Goal: Information Seeking & Learning: Find specific fact

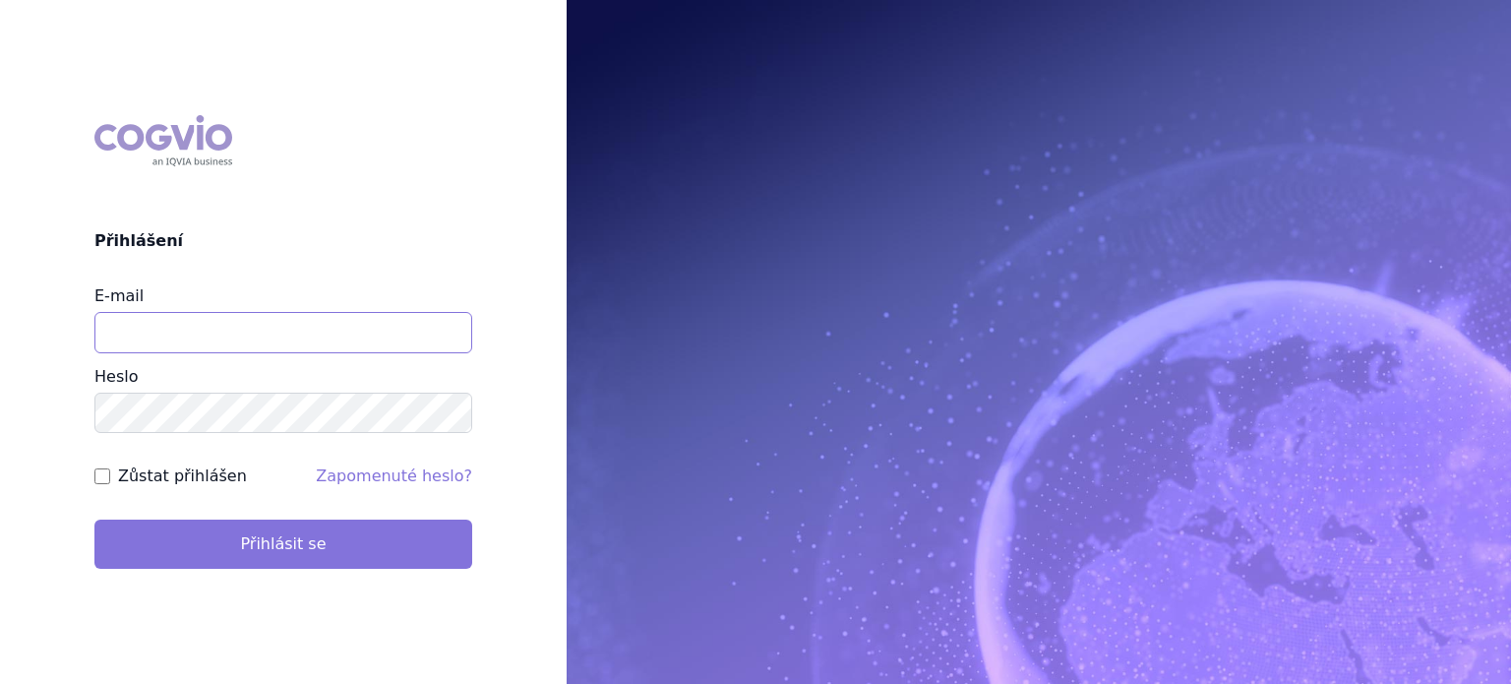
type input "lenkahr@medisonpharma.com"
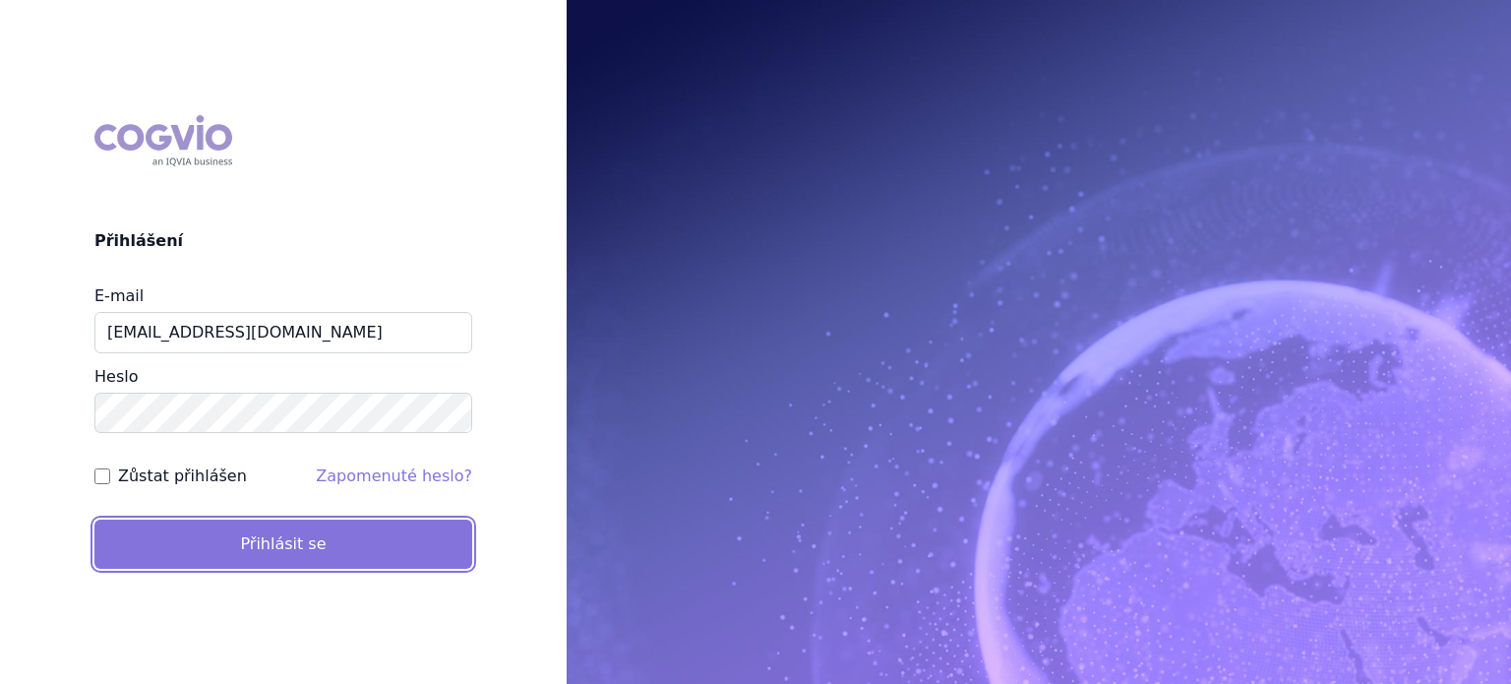
click at [202, 554] on button "Přihlásit se" at bounding box center [283, 543] width 378 height 49
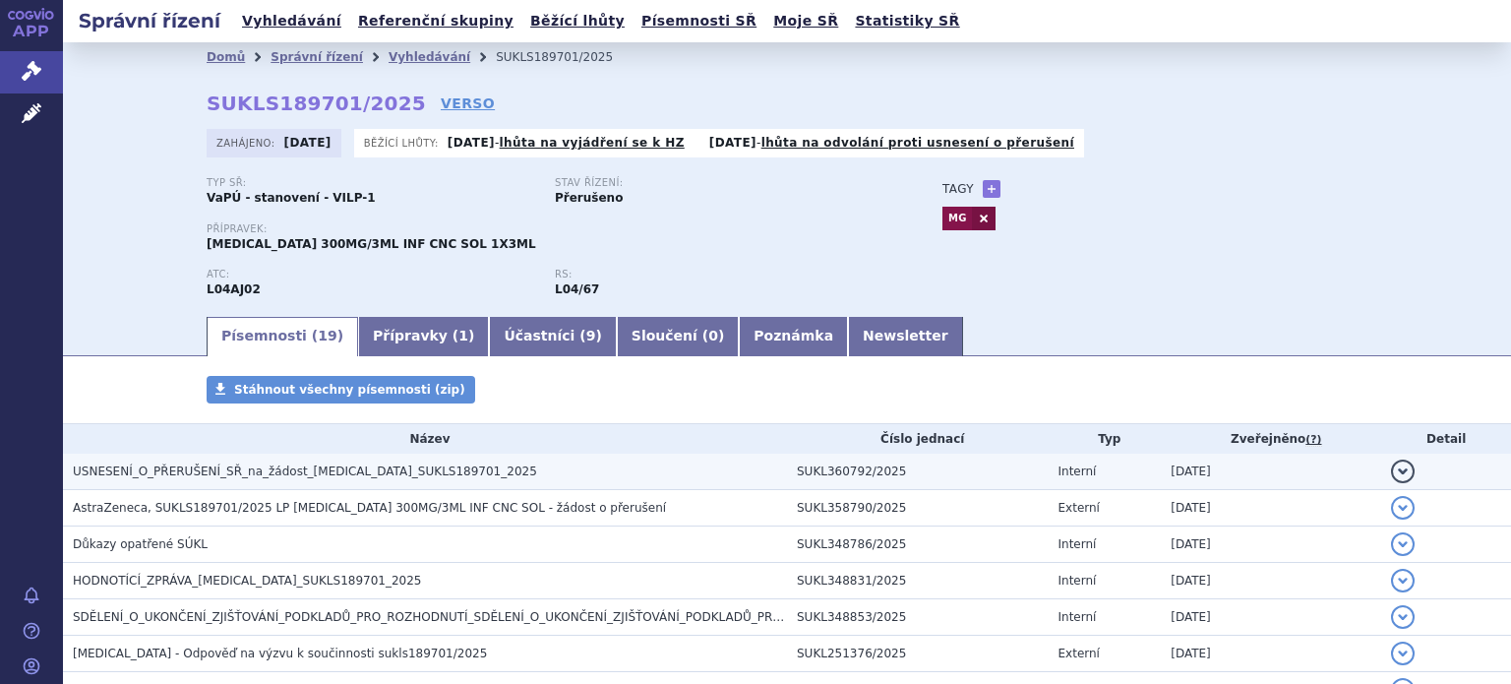
click at [245, 473] on span "USNESENÍ_O_PŘERUŠENÍ_SŘ_na_žádost_[MEDICAL_DATA]_SUKLS189701_2025" at bounding box center [305, 471] width 464 height 14
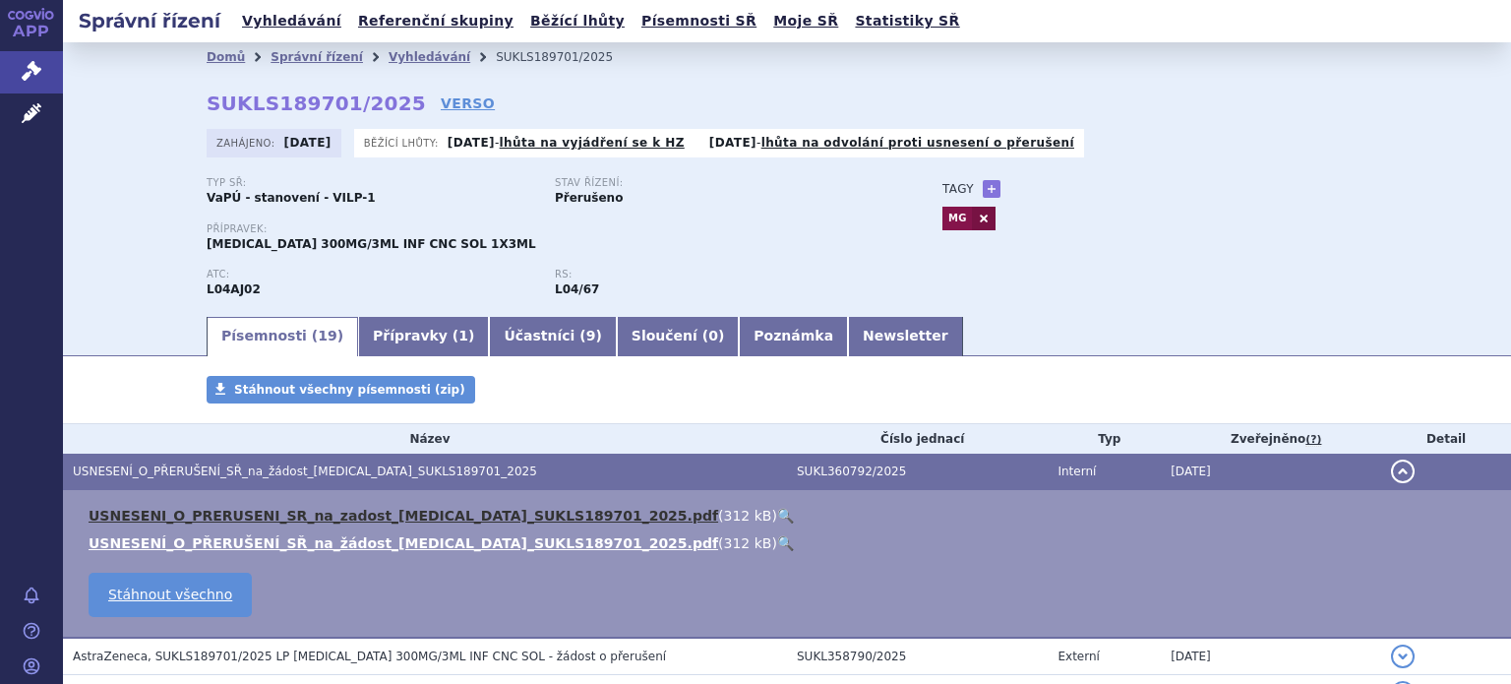
click at [244, 510] on link "USNESENI_O_PRERUSENI_SR_na_zadost_[MEDICAL_DATA]_SUKLS189701_2025.pdf" at bounding box center [403, 516] width 629 height 16
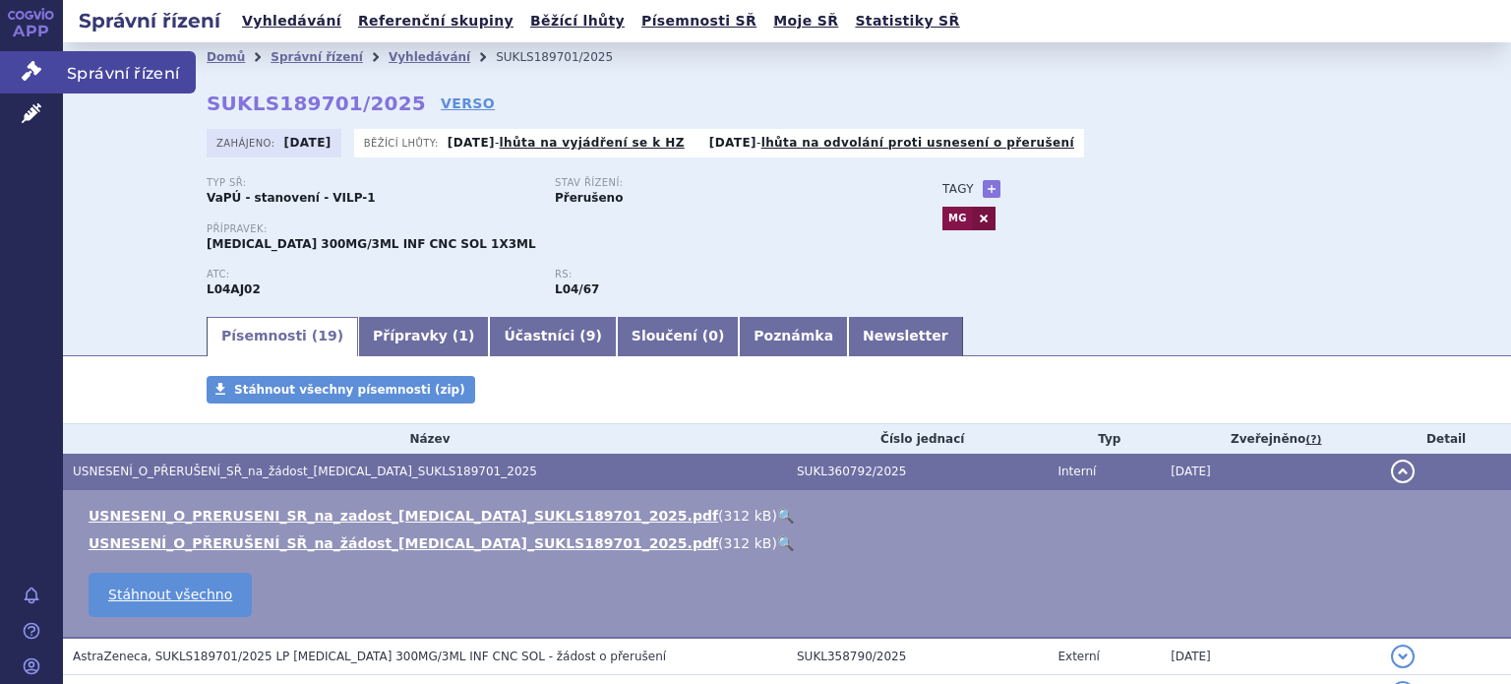
click at [83, 72] on span "Správní řízení" at bounding box center [129, 71] width 133 height 41
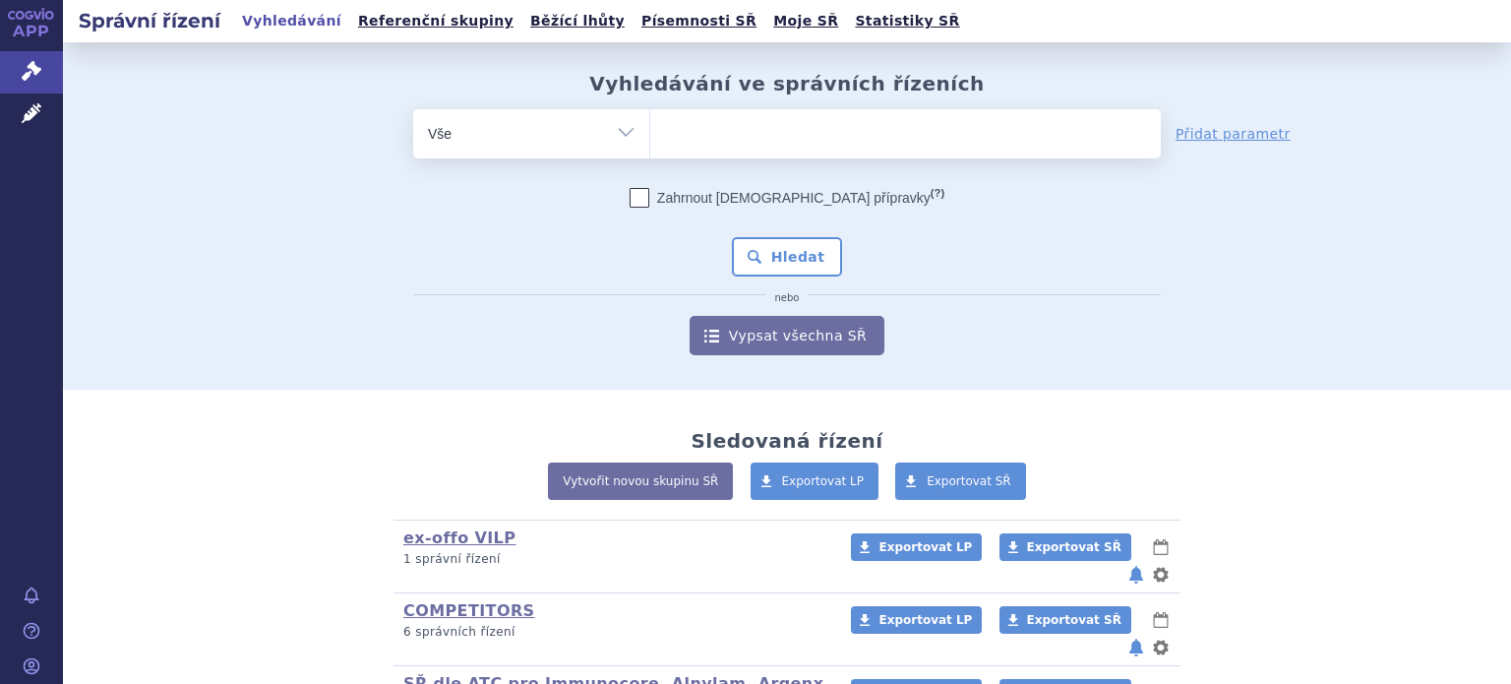
click at [624, 130] on select "Vše Spisová značka Typ SŘ Přípravek/SUKL kód Účastník/Držitel" at bounding box center [531, 131] width 236 height 44
select select "filter-product"
click at [413, 109] on select "Vše Spisová značka Typ SŘ Přípravek/SUKL kód Účastník/Držitel" at bounding box center [531, 131] width 236 height 44
click at [717, 130] on ul at bounding box center [905, 129] width 510 height 41
click at [650, 130] on select at bounding box center [649, 132] width 1 height 49
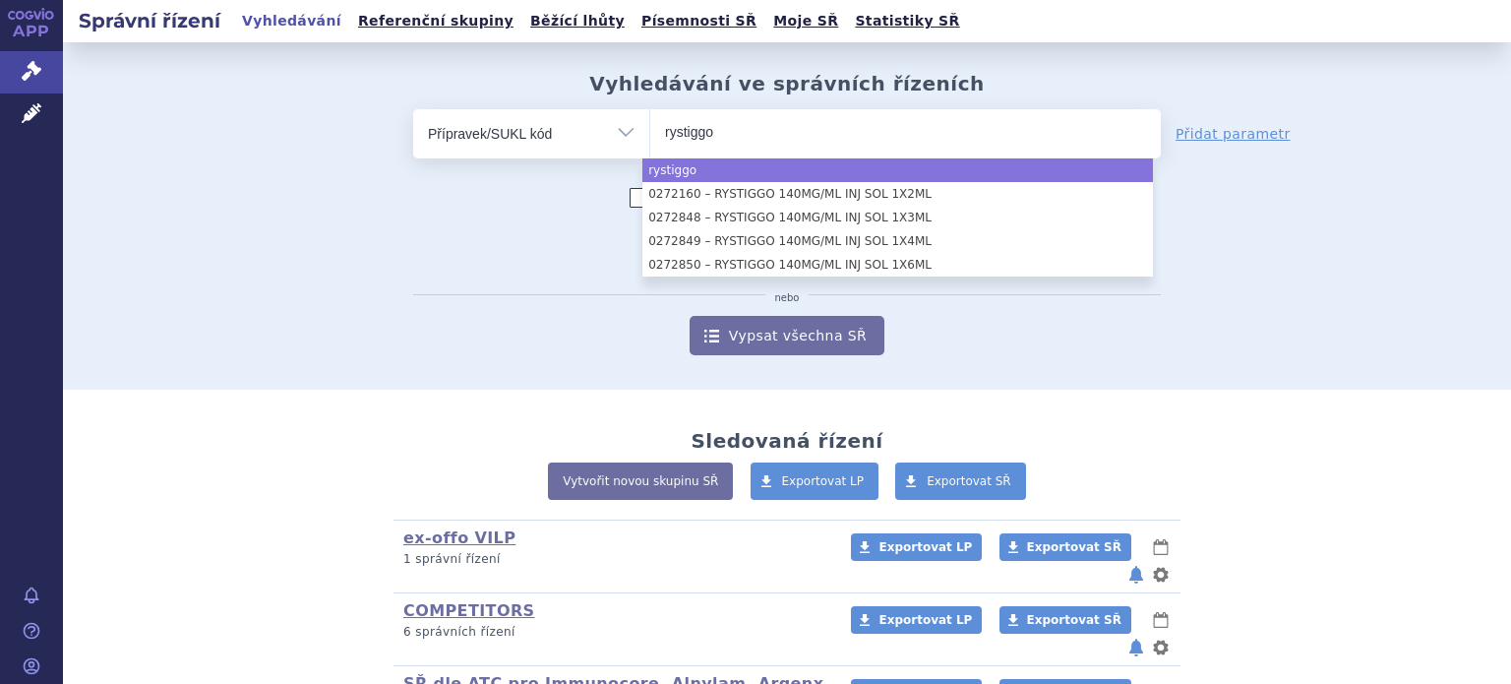
type input "rystiggo"
select select "rystiggo"
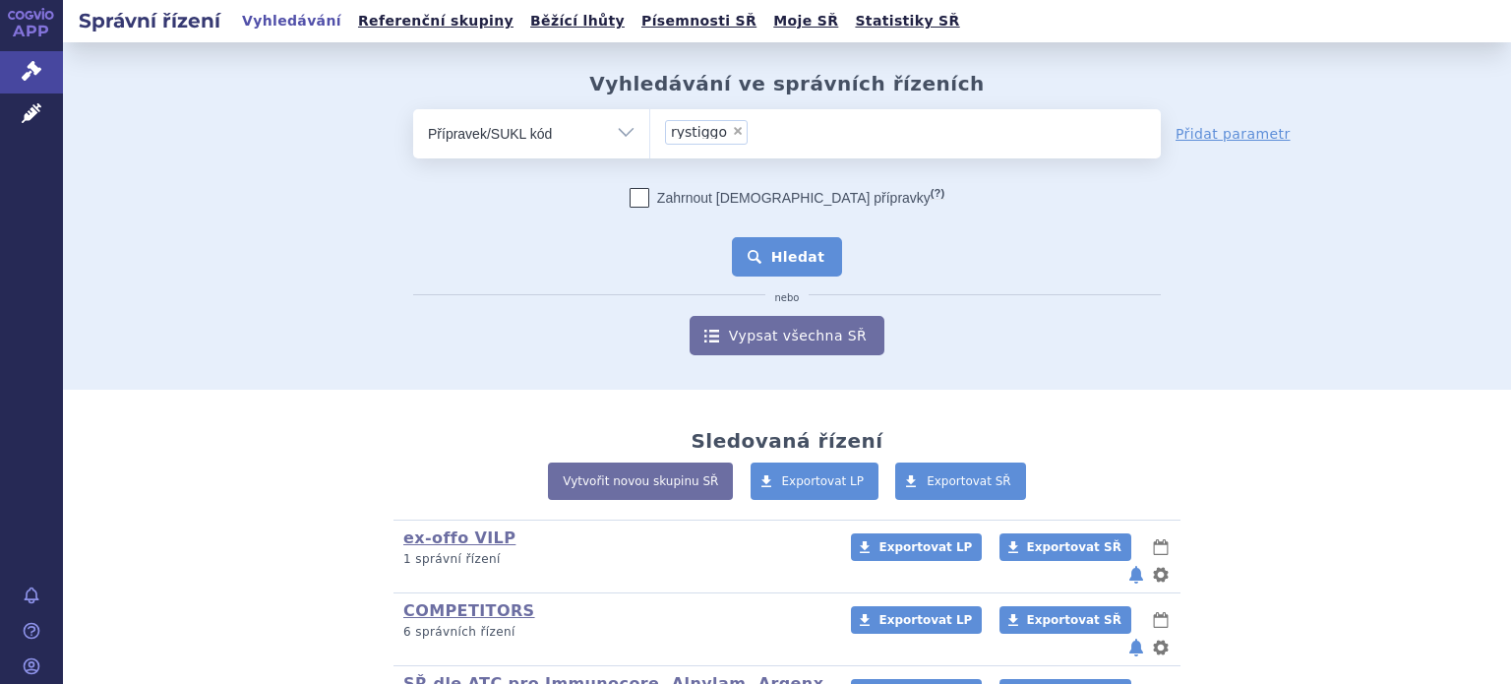
click at [809, 251] on button "Hledat" at bounding box center [787, 256] width 111 height 39
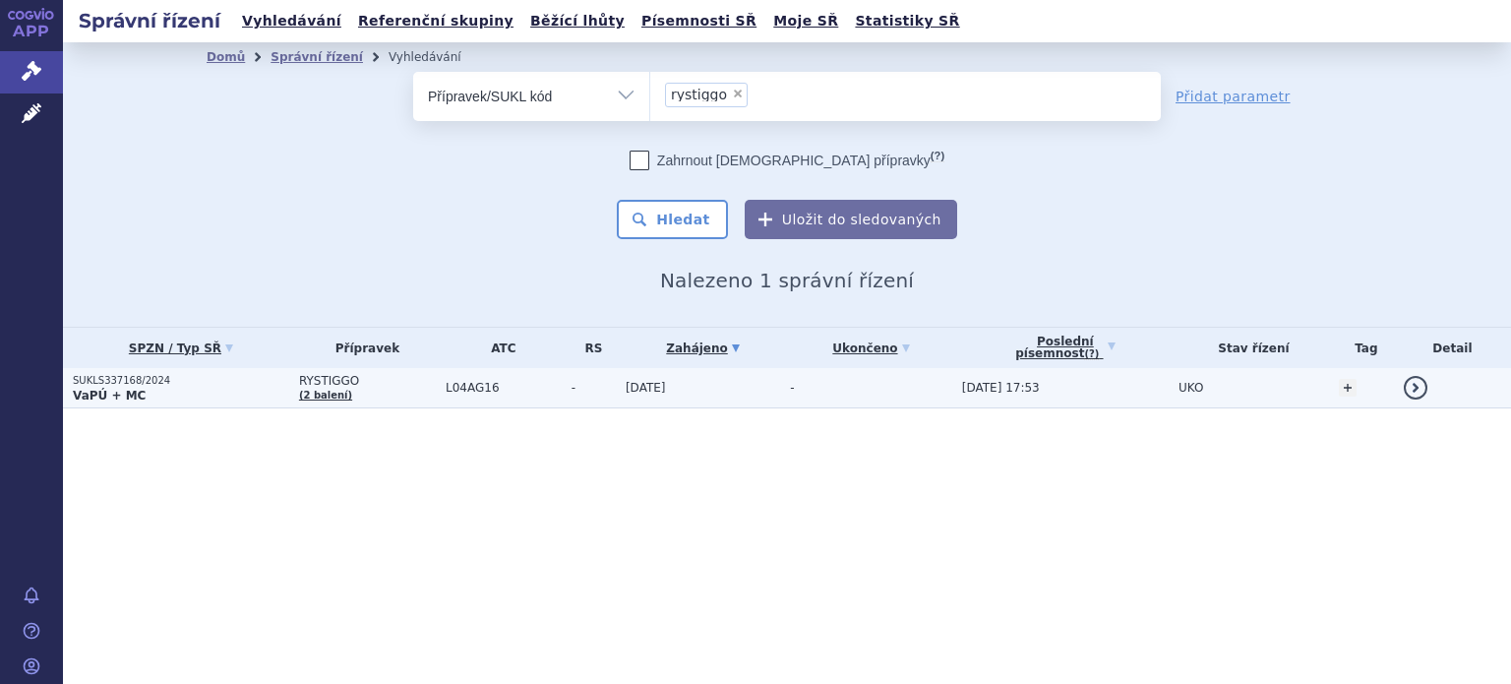
click at [130, 374] on p "SUKLS337168/2024" at bounding box center [181, 381] width 216 height 14
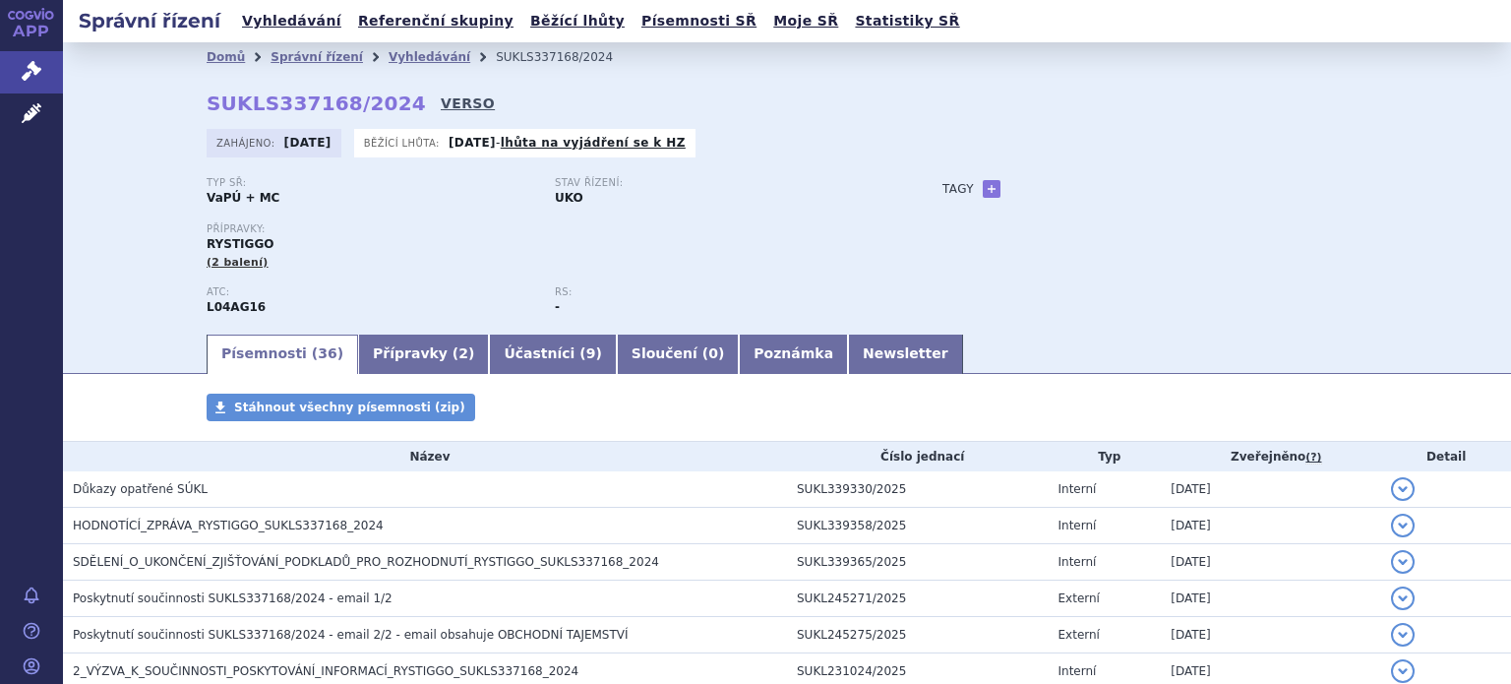
click at [441, 105] on link "VERSO" at bounding box center [468, 103] width 54 height 20
click at [441, 101] on link "VERSO" at bounding box center [468, 103] width 54 height 20
